Goal: Task Accomplishment & Management: Manage account settings

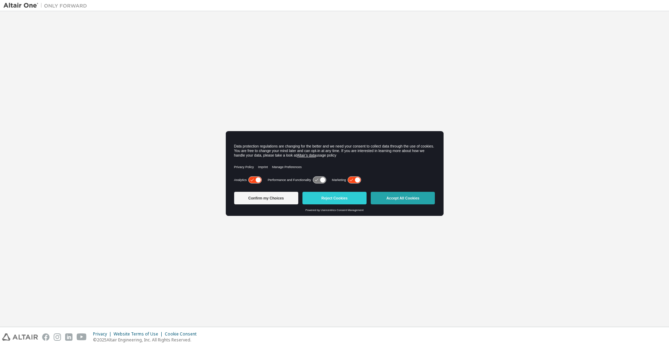
click at [394, 198] on button "Accept All Cookies" at bounding box center [403, 198] width 64 height 13
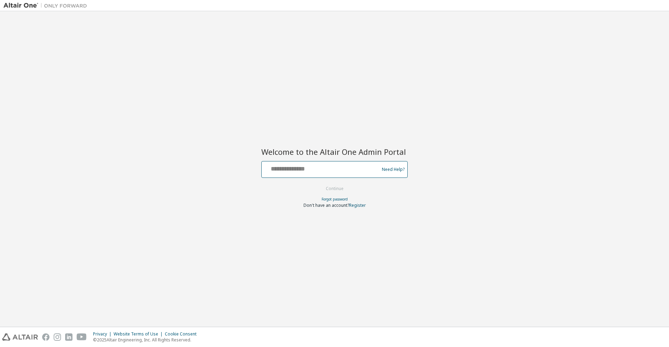
click at [311, 167] on input "text" at bounding box center [321, 168] width 114 height 10
type input "**********"
click at [339, 191] on button "Continue" at bounding box center [334, 188] width 32 height 10
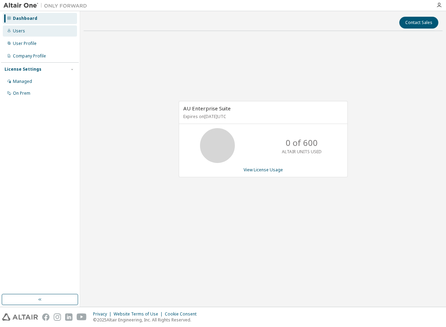
click at [33, 34] on div "Users" at bounding box center [40, 30] width 74 height 11
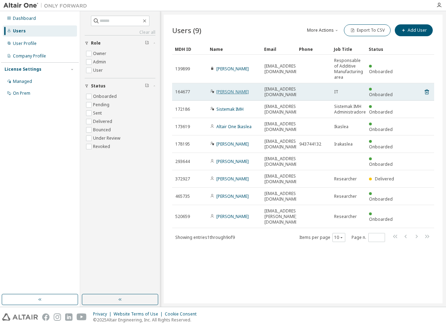
drag, startPoint x: 238, startPoint y: 92, endPoint x: 233, endPoint y: 88, distance: 6.5
click at [233, 89] on link "[PERSON_NAME]" at bounding box center [232, 92] width 32 height 6
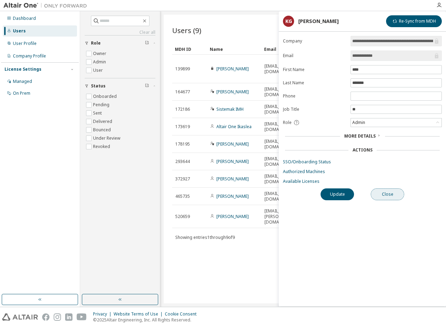
click at [383, 197] on button "Close" at bounding box center [387, 194] width 33 height 12
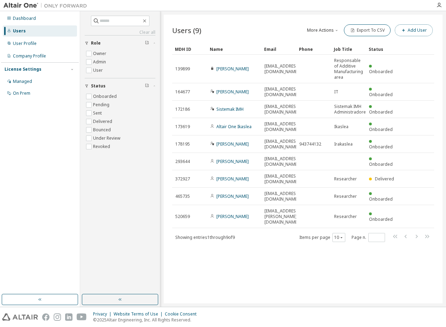
click at [414, 26] on button "Add User" at bounding box center [414, 30] width 38 height 12
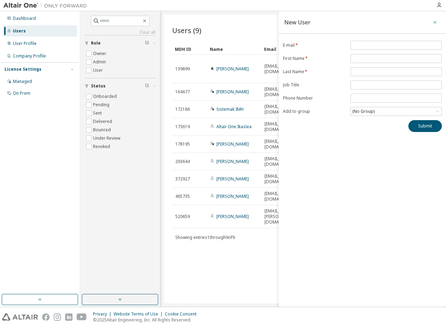
click at [432, 22] on icon "button" at bounding box center [434, 23] width 5 height 6
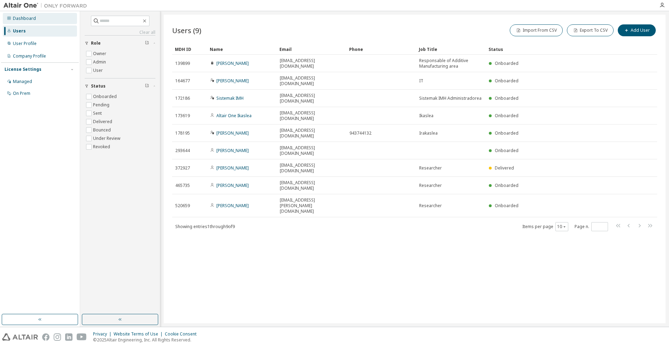
click at [26, 18] on div "Dashboard" at bounding box center [24, 19] width 23 height 6
